Goal: Information Seeking & Learning: Learn about a topic

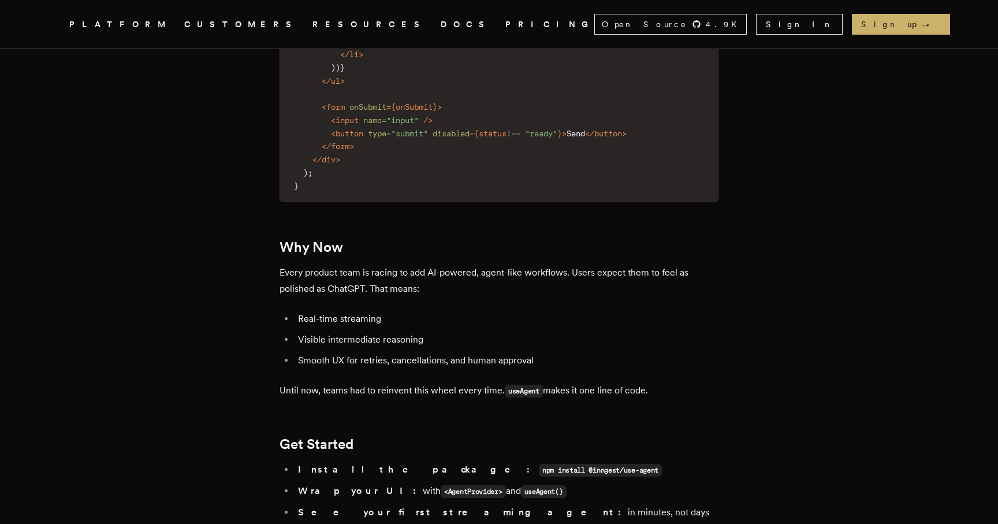
scroll to position [1929, 0]
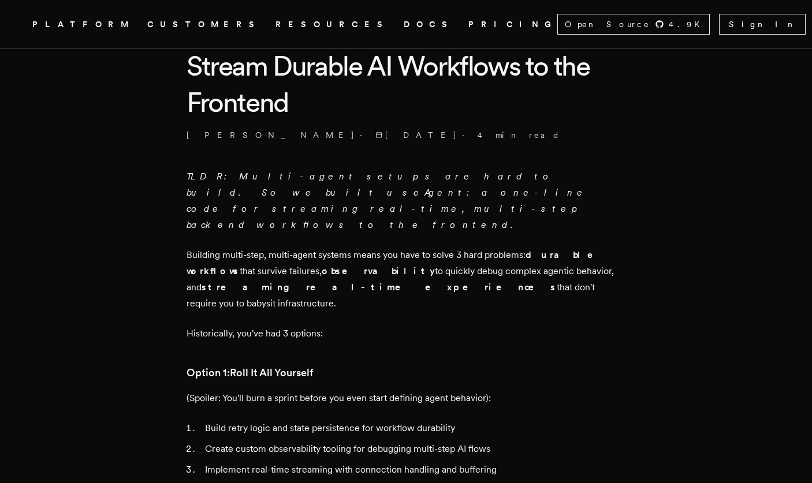
scroll to position [311, 0]
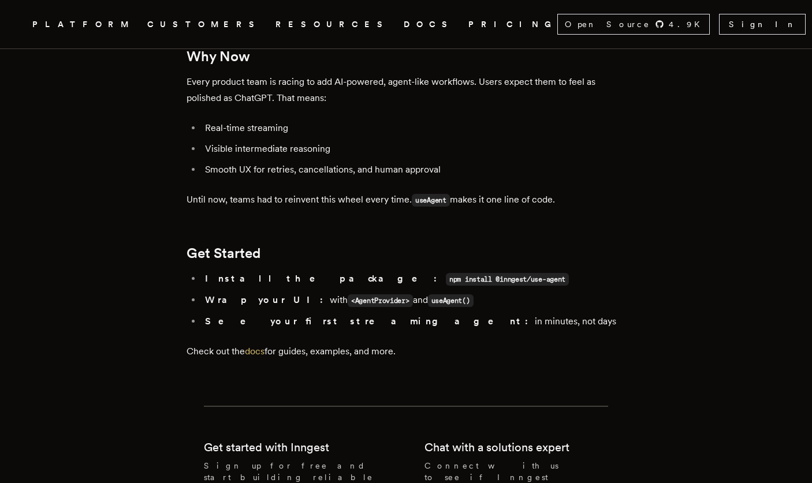
scroll to position [2131, 0]
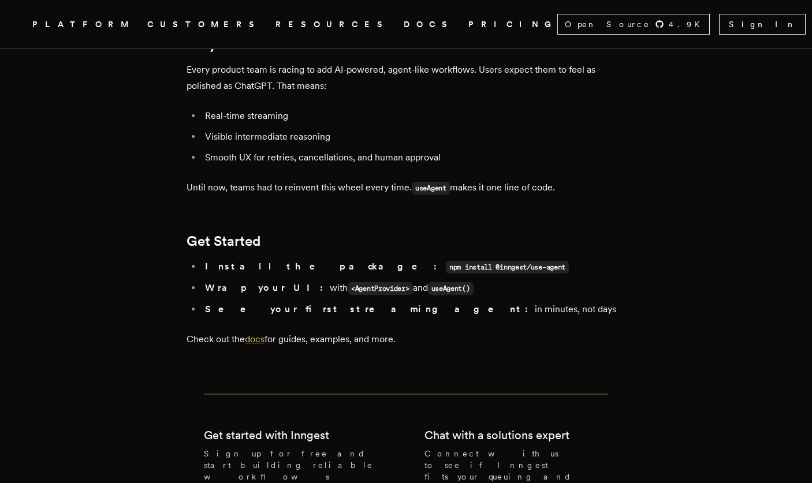
click at [262, 334] on link "docs" at bounding box center [255, 339] width 20 height 11
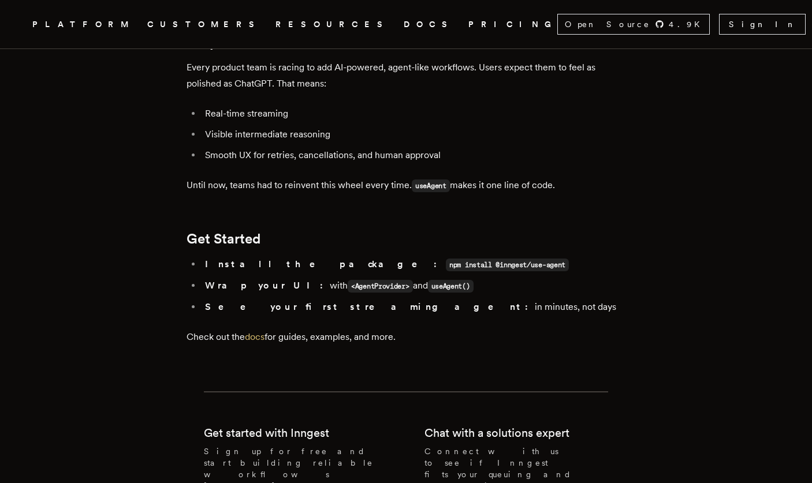
scroll to position [2127, 0]
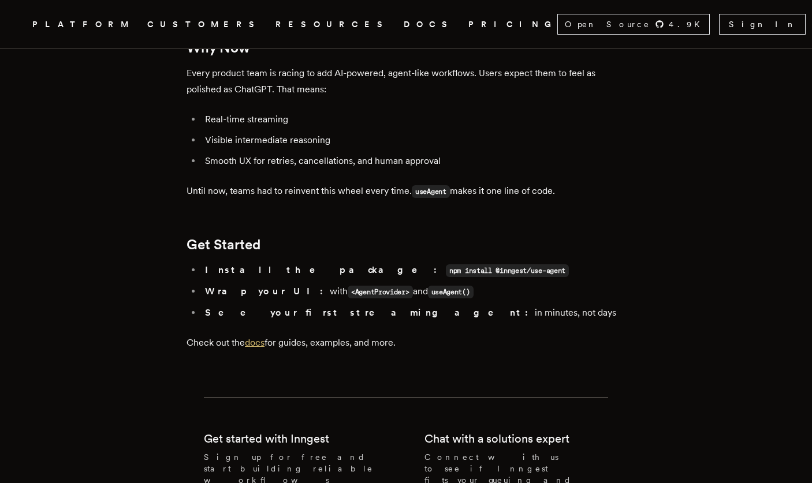
click at [262, 337] on link "docs" at bounding box center [255, 342] width 20 height 11
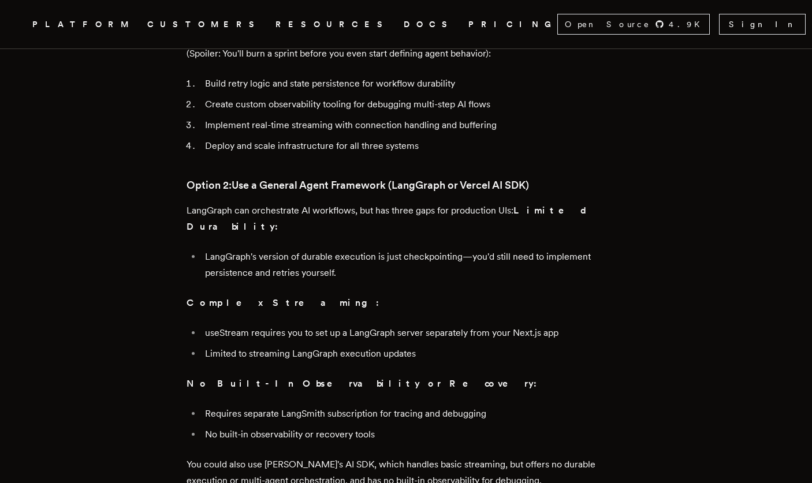
scroll to position [693, 0]
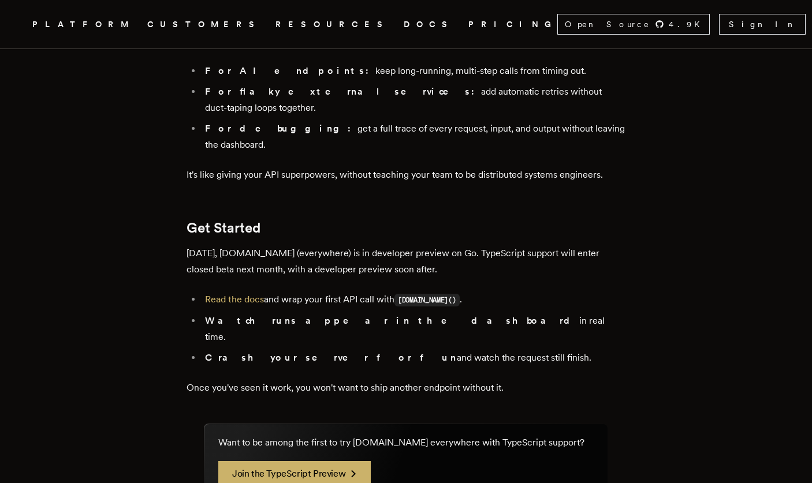
scroll to position [1978, 0]
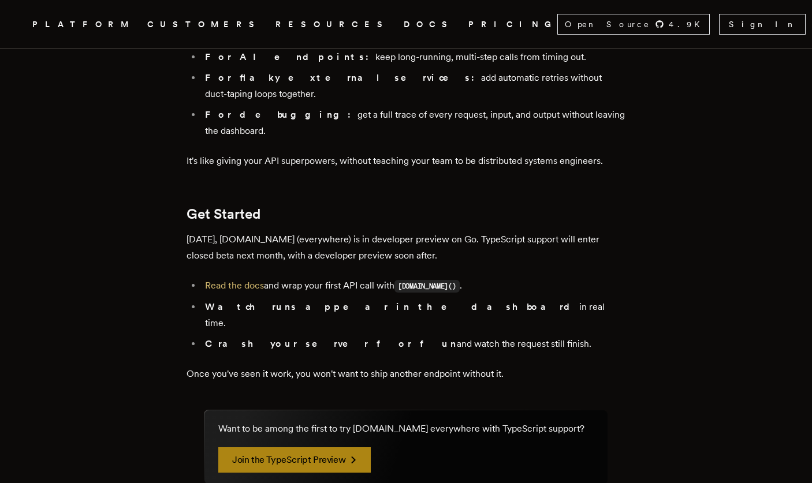
click at [352, 453] on icon at bounding box center [354, 460] width 14 height 14
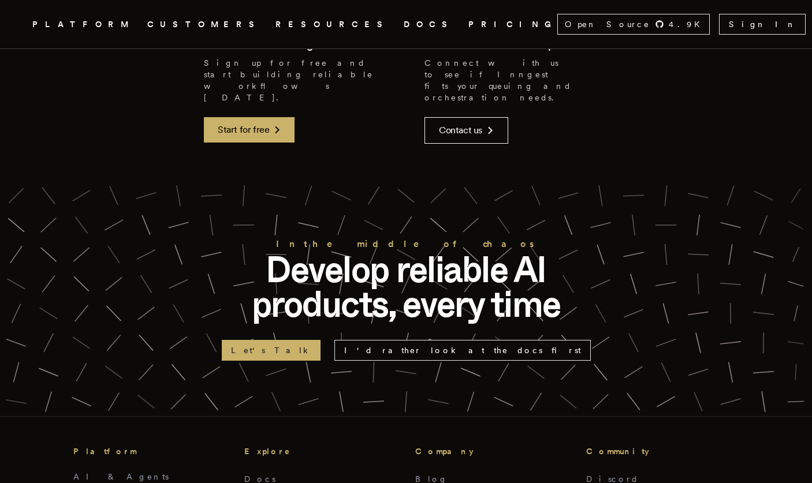
scroll to position [2483, 0]
